Goal: Task Accomplishment & Management: Manage account settings

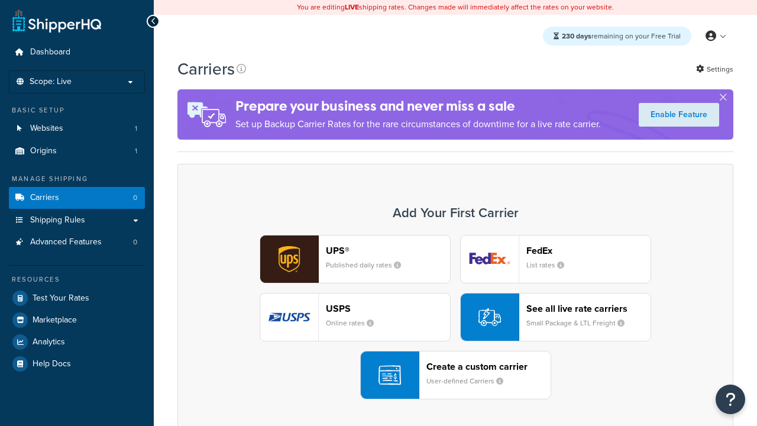
click at [455, 317] on div "UPS® Published daily rates FedEx List rates USPS Online rates See all live rate…" at bounding box center [455, 317] width 531 height 164
click at [588, 250] on header "FedEx" at bounding box center [588, 250] width 124 height 11
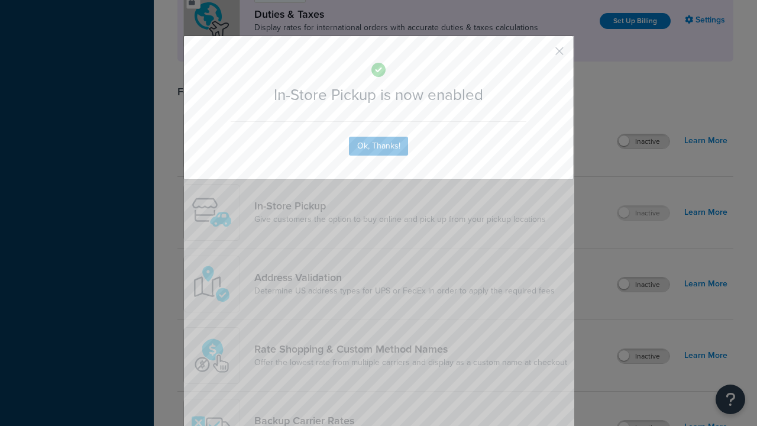
click at [542, 55] on button "button" at bounding box center [541, 55] width 3 height 3
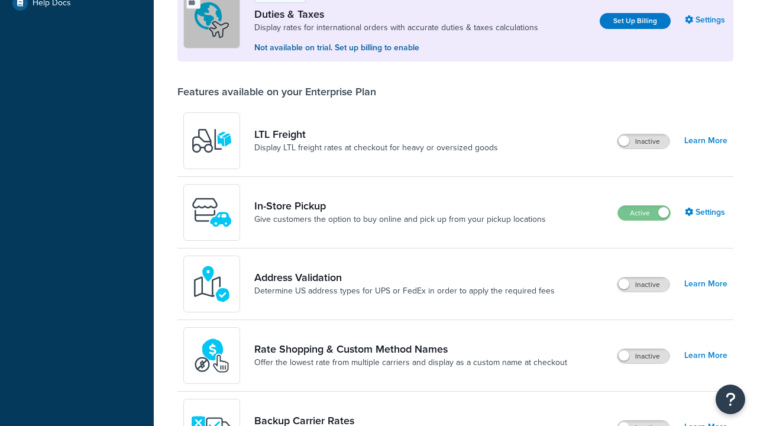
scroll to position [361, 0]
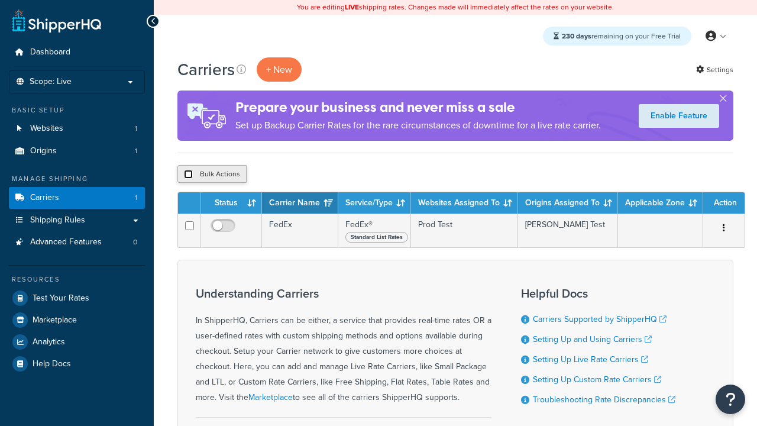
click at [188, 174] on input "checkbox" at bounding box center [188, 174] width 9 height 9
checkbox input "true"
click at [0, 0] on button "Delete" at bounding box center [0, 0] width 0 height 0
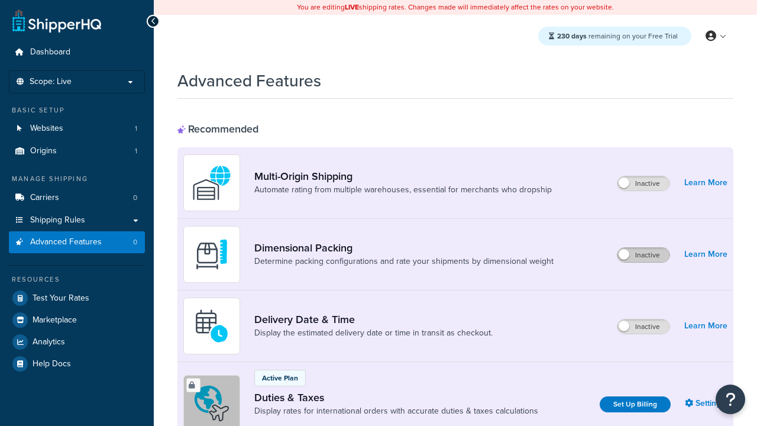
click at [643, 255] on label "Inactive" at bounding box center [643, 255] width 52 height 14
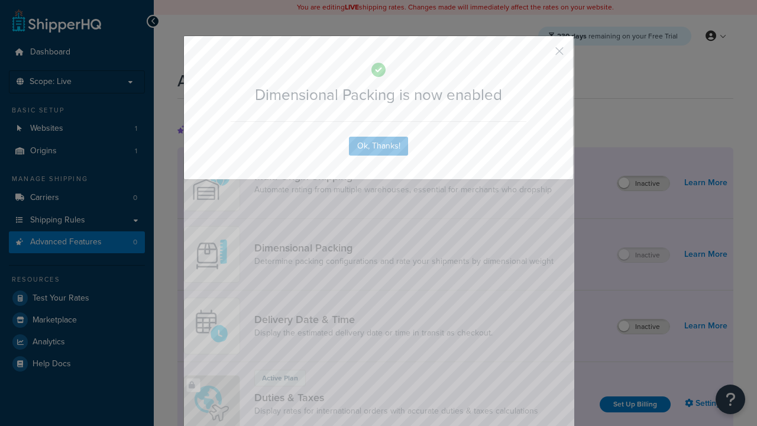
click at [542, 54] on button "button" at bounding box center [541, 55] width 3 height 3
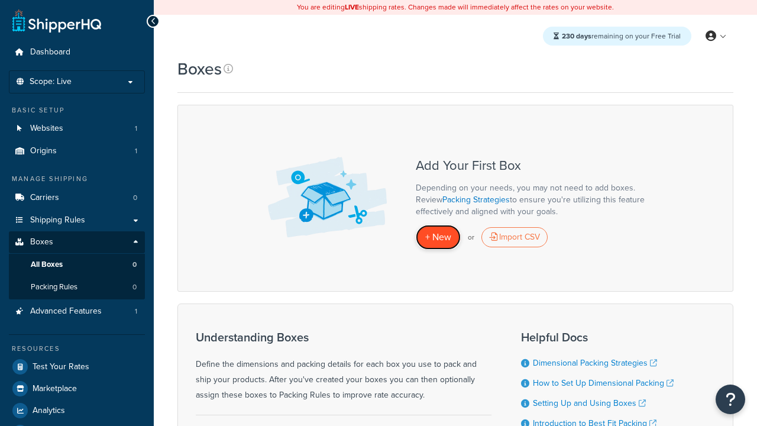
click at [438, 237] on span "+ New" at bounding box center [438, 237] width 26 height 14
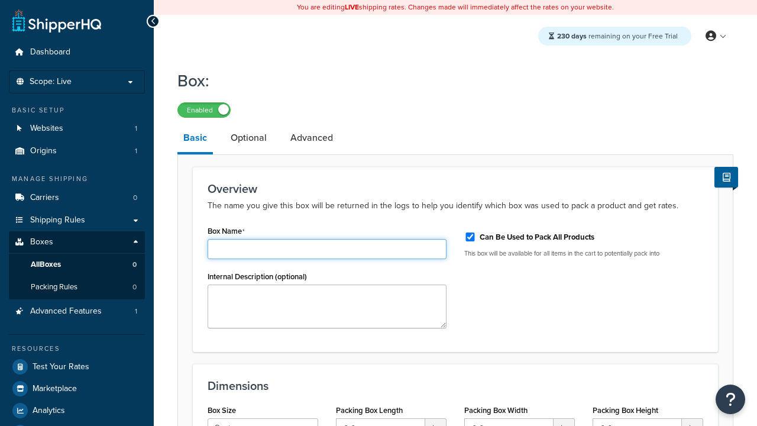
type input "Box1"
select select "usps_small"
type input "8.5"
type input "5"
type input "1.5"
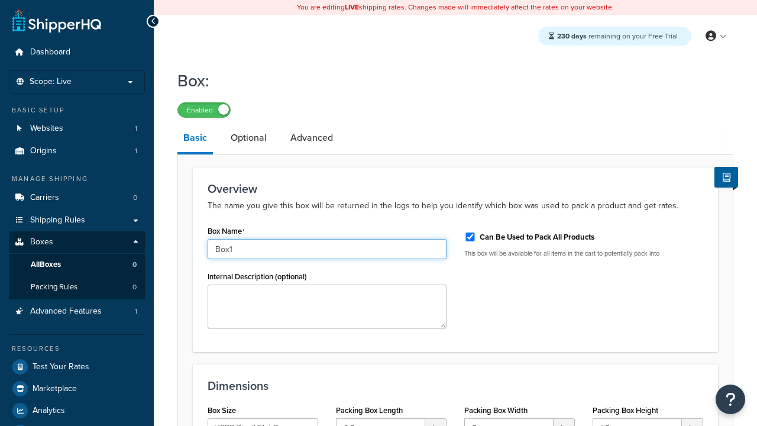
type input "Box1"
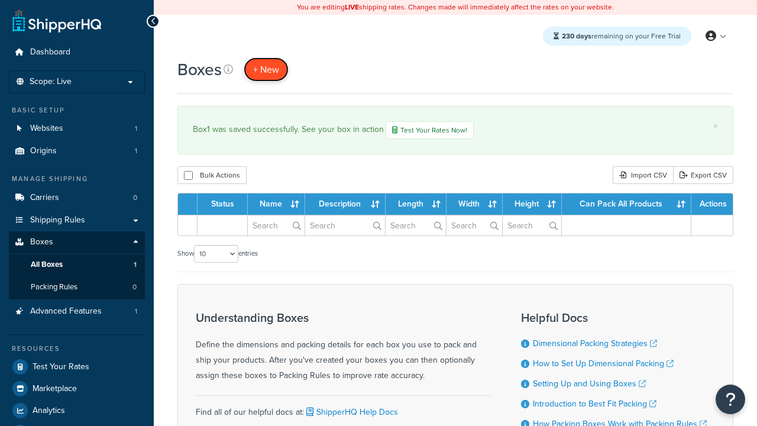
click at [266, 69] on span "+ New" at bounding box center [266, 70] width 26 height 14
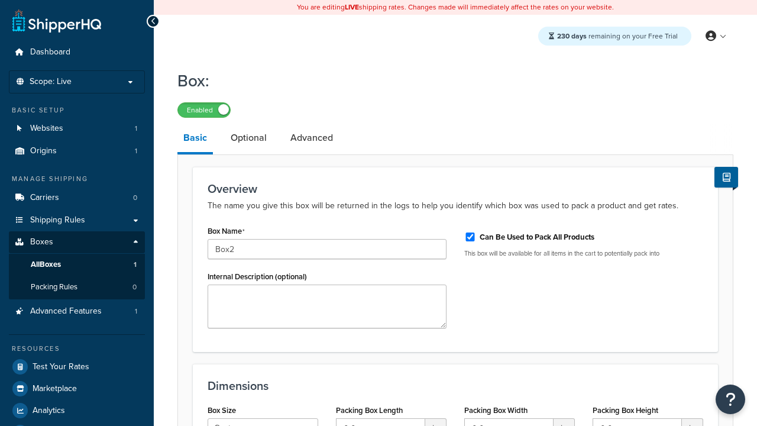
select select "usps_small"
type input "8.5"
type input "5"
type input "1.5"
type input "Box2"
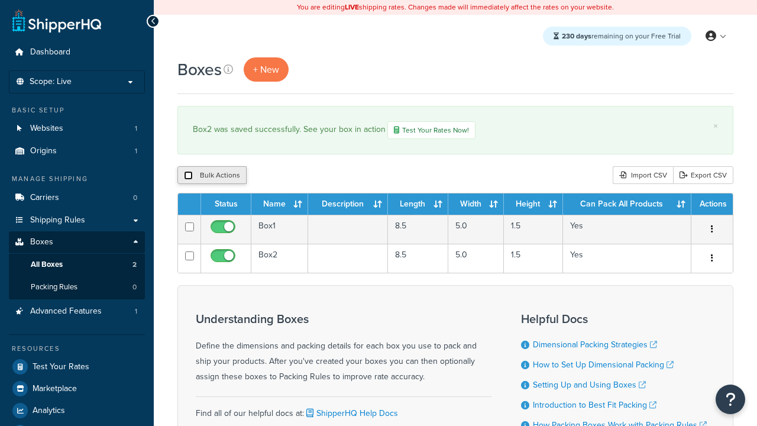
click at [188, 176] on input "checkbox" at bounding box center [188, 175] width 9 height 9
checkbox input "true"
click at [0, 0] on button "Duplicate" at bounding box center [0, 0] width 0 height 0
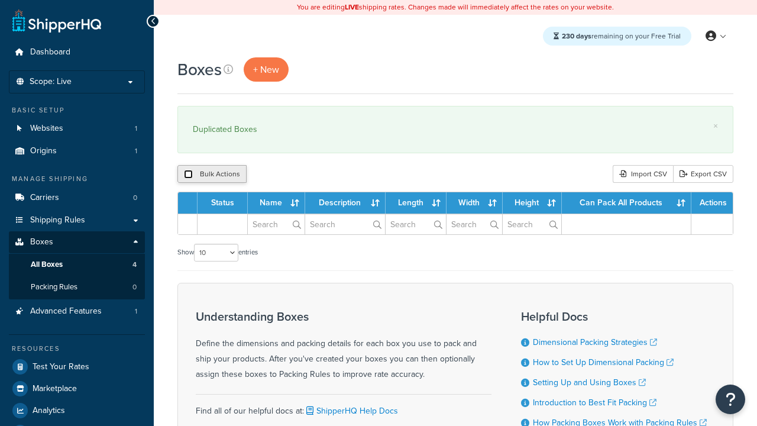
click at [188, 174] on input "checkbox" at bounding box center [188, 174] width 9 height 9
checkbox input "true"
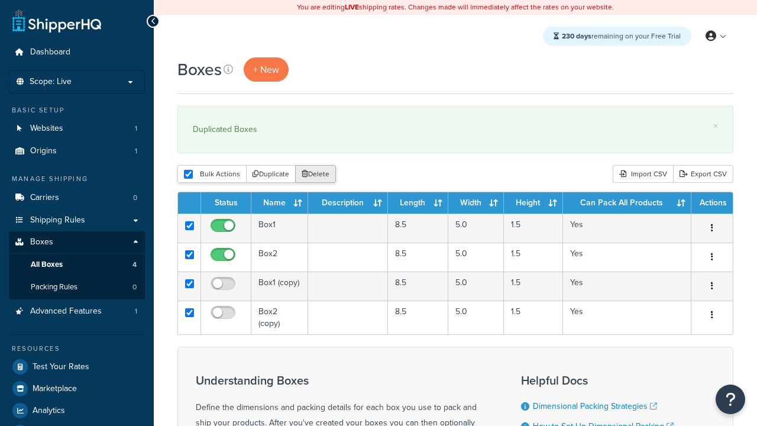
click at [318, 174] on button "Delete" at bounding box center [315, 174] width 41 height 18
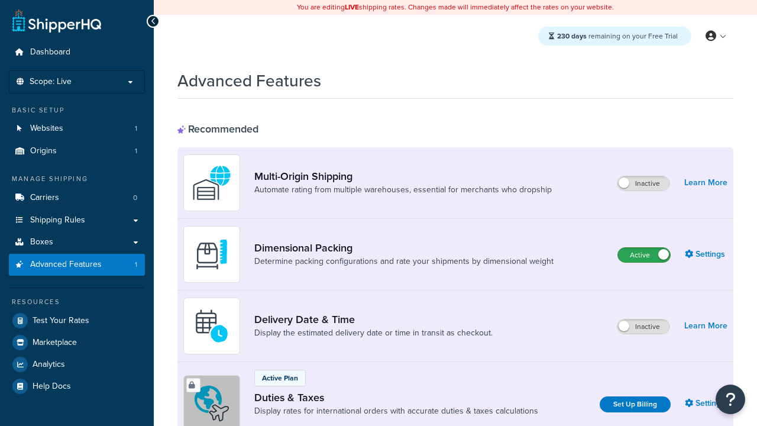
click at [644, 255] on label "Active" at bounding box center [644, 255] width 52 height 14
